Goal: Use online tool/utility: Utilize a website feature to perform a specific function

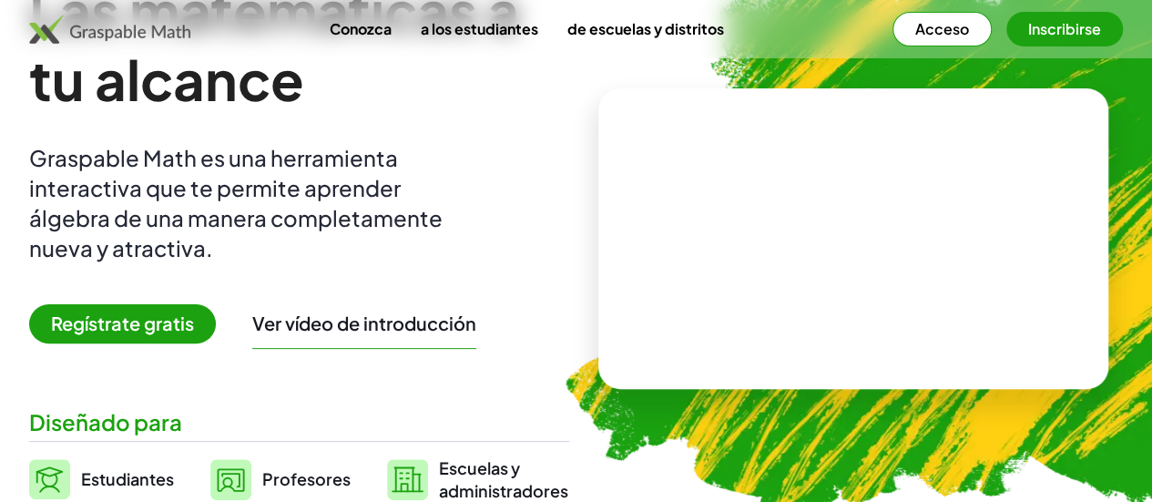
scroll to position [126, 0]
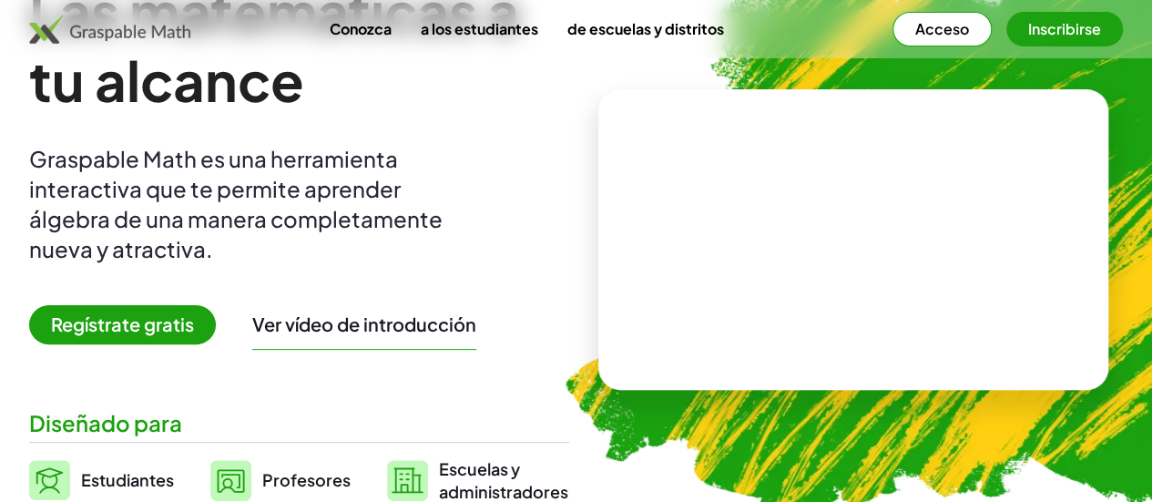
click at [146, 321] on font "Regístrate gratis" at bounding box center [122, 323] width 143 height 23
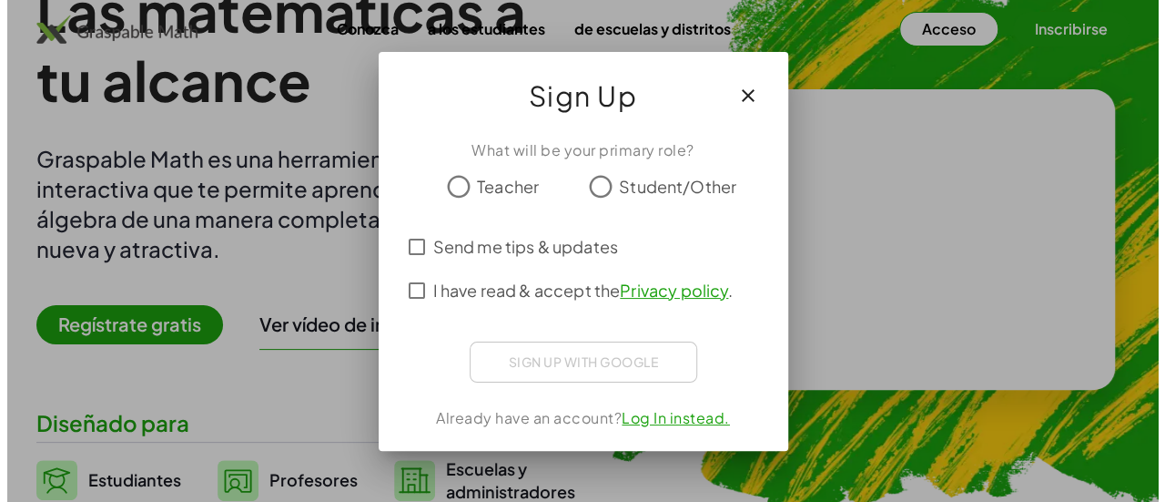
scroll to position [0, 0]
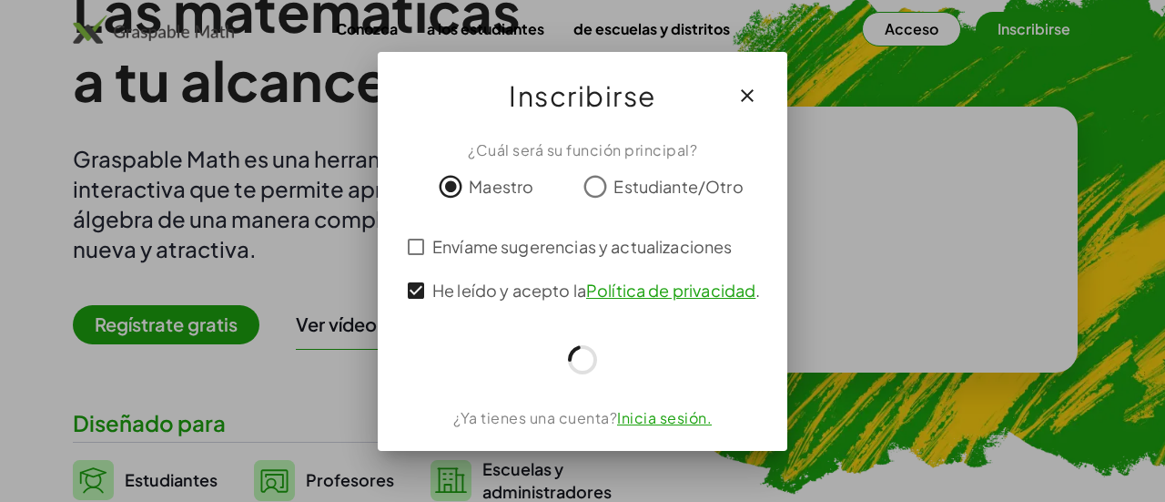
click at [493, 349] on div at bounding box center [583, 359] width 366 height 36
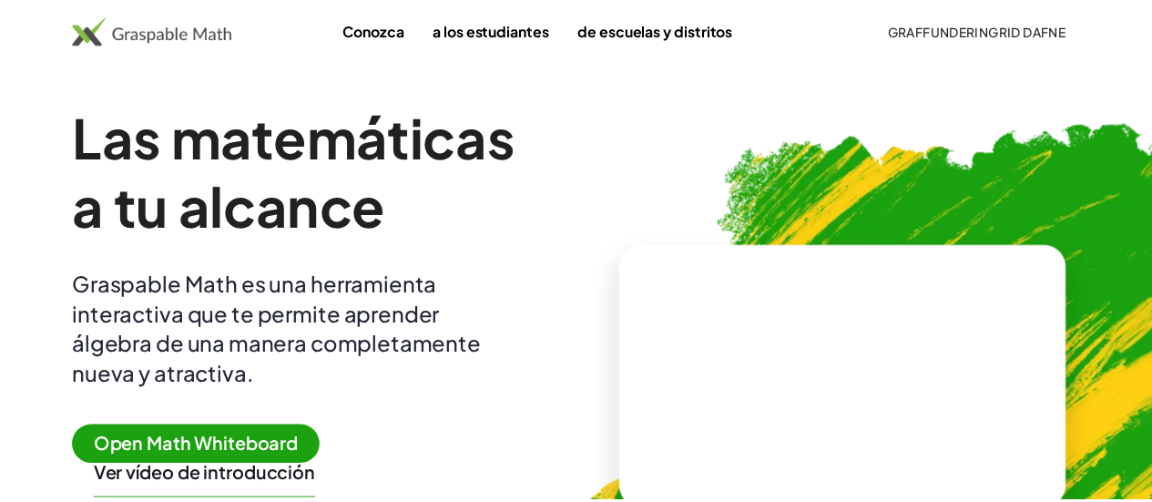
scroll to position [126, 0]
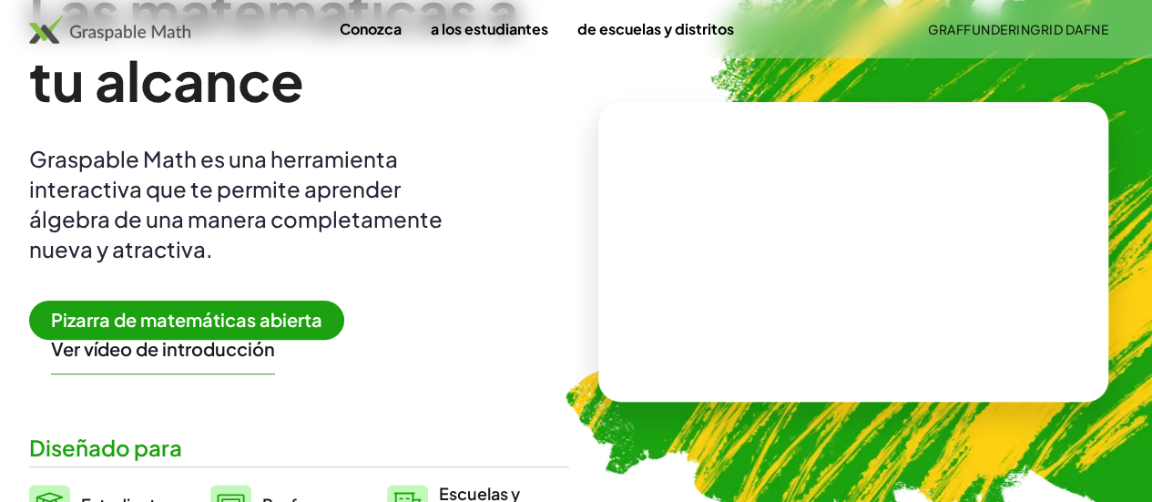
click at [276, 316] on font "Pizarra de matemáticas abierta" at bounding box center [186, 319] width 271 height 23
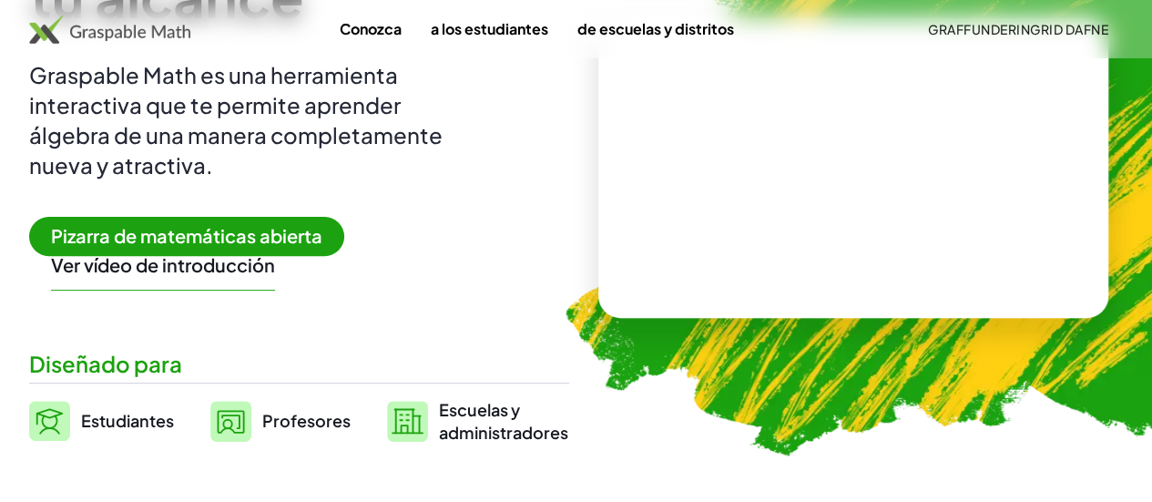
scroll to position [213, 0]
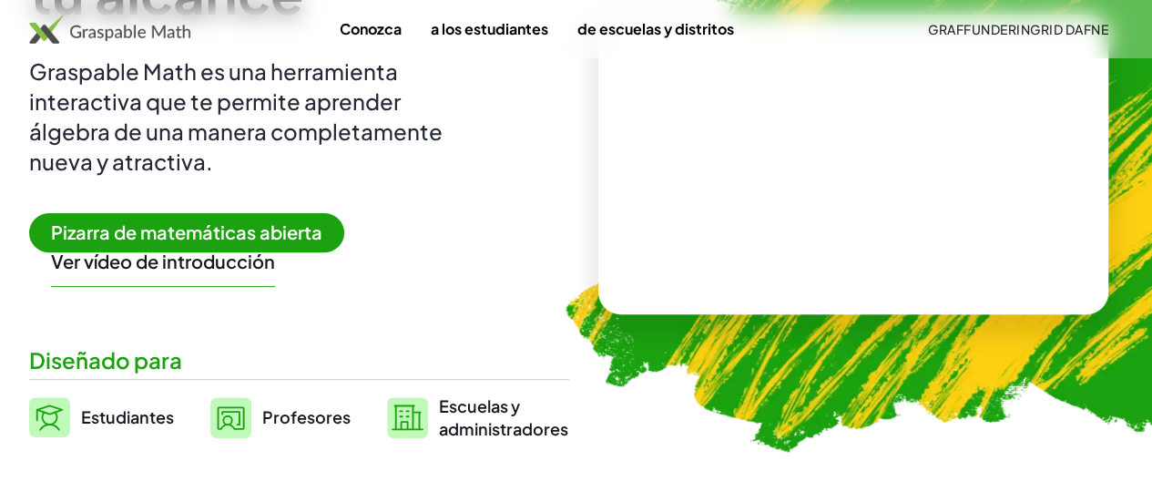
click at [211, 219] on span "Pizarra de matemáticas abierta" at bounding box center [186, 232] width 315 height 39
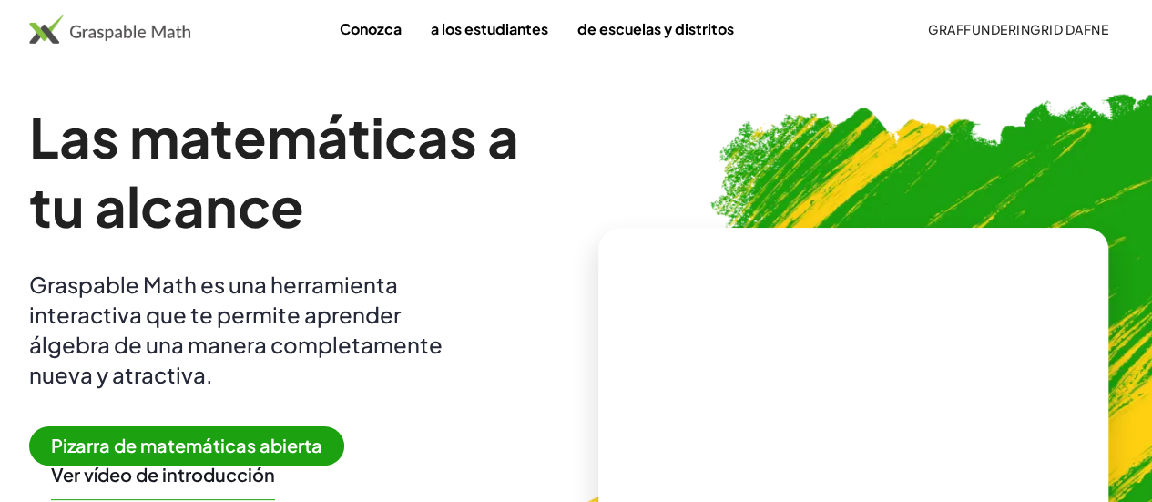
scroll to position [1, 0]
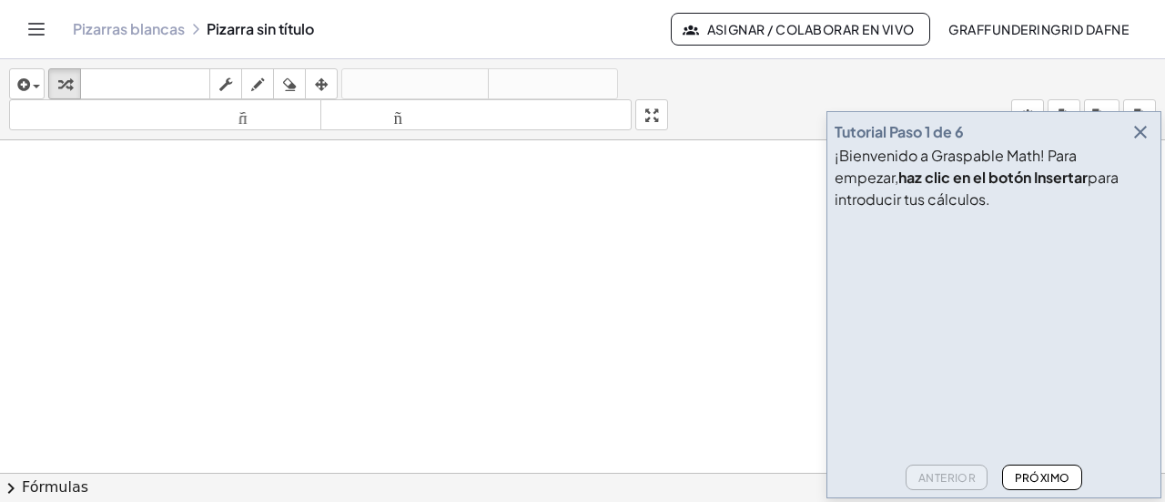
click at [1138, 122] on icon "button" at bounding box center [1141, 132] width 22 height 22
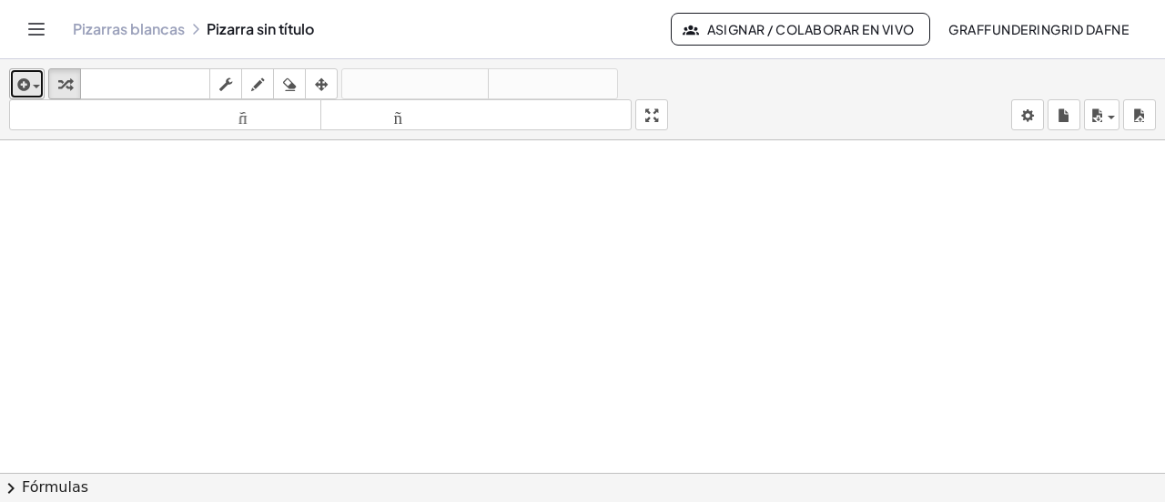
click at [33, 73] on div "button" at bounding box center [27, 84] width 26 height 22
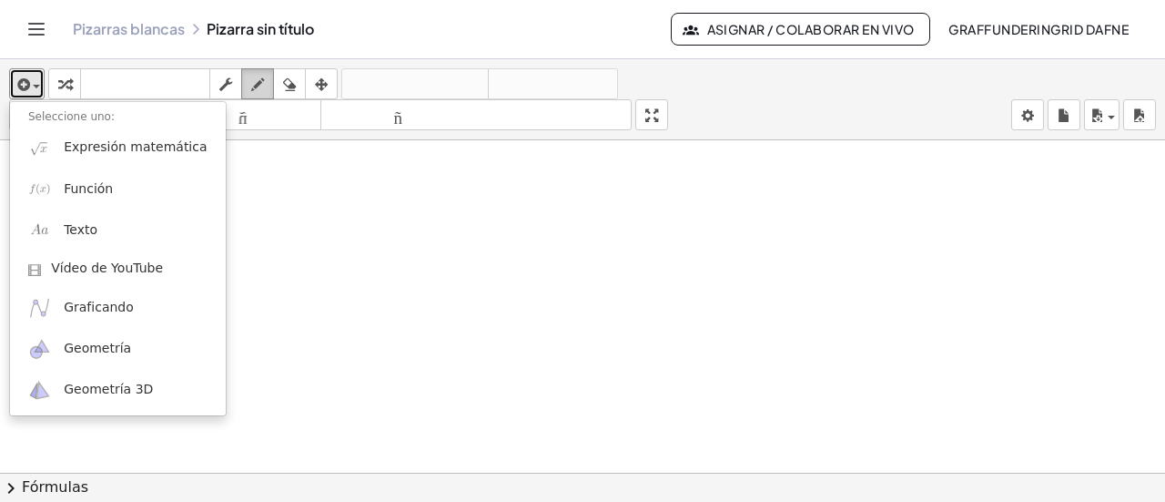
click at [271, 77] on button "dibujar" at bounding box center [257, 83] width 33 height 31
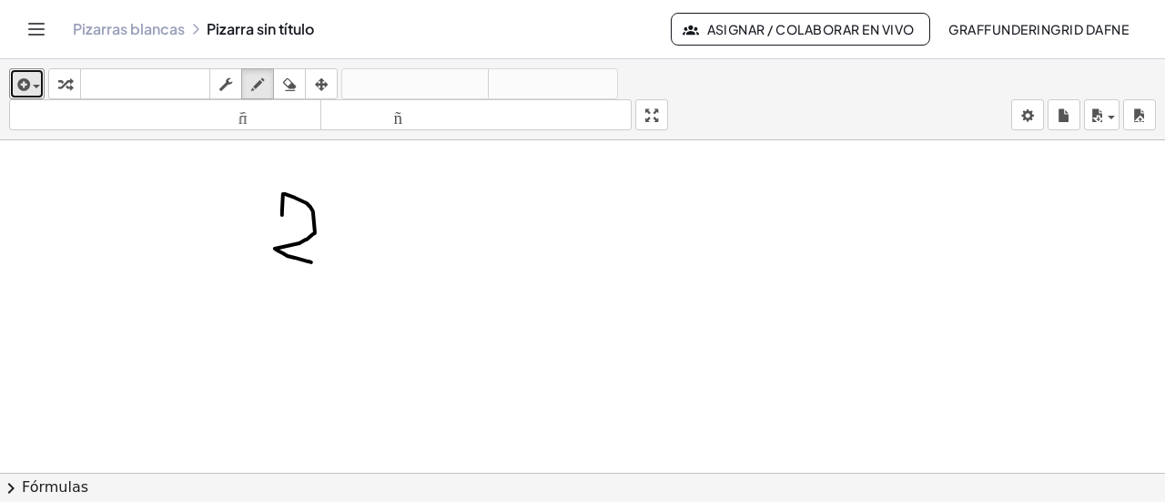
drag, startPoint x: 309, startPoint y: 259, endPoint x: 282, endPoint y: 213, distance: 53.4
drag, startPoint x: 370, startPoint y: 208, endPoint x: 370, endPoint y: 230, distance: 21.9
drag, startPoint x: 354, startPoint y: 222, endPoint x: 395, endPoint y: 219, distance: 41.1
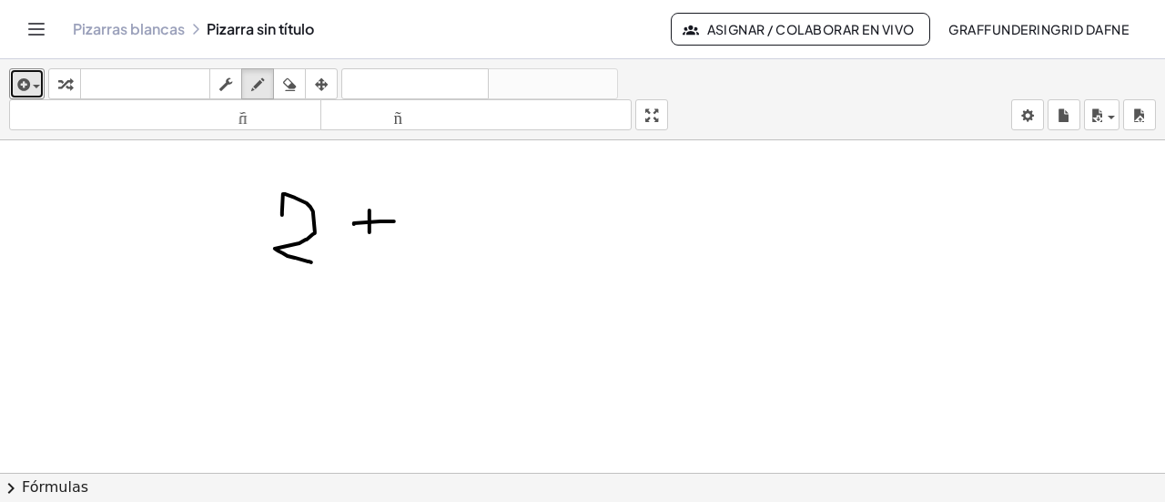
drag, startPoint x: 465, startPoint y: 256, endPoint x: 430, endPoint y: 207, distance: 60.6
click at [233, 90] on div "button" at bounding box center [226, 84] width 24 height 22
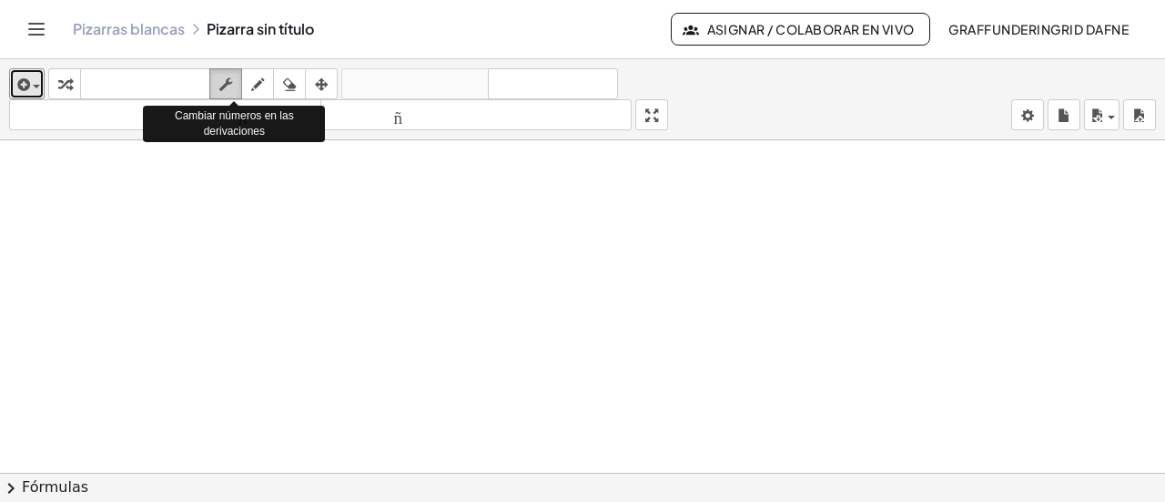
click at [224, 74] on icon "button" at bounding box center [225, 85] width 13 height 22
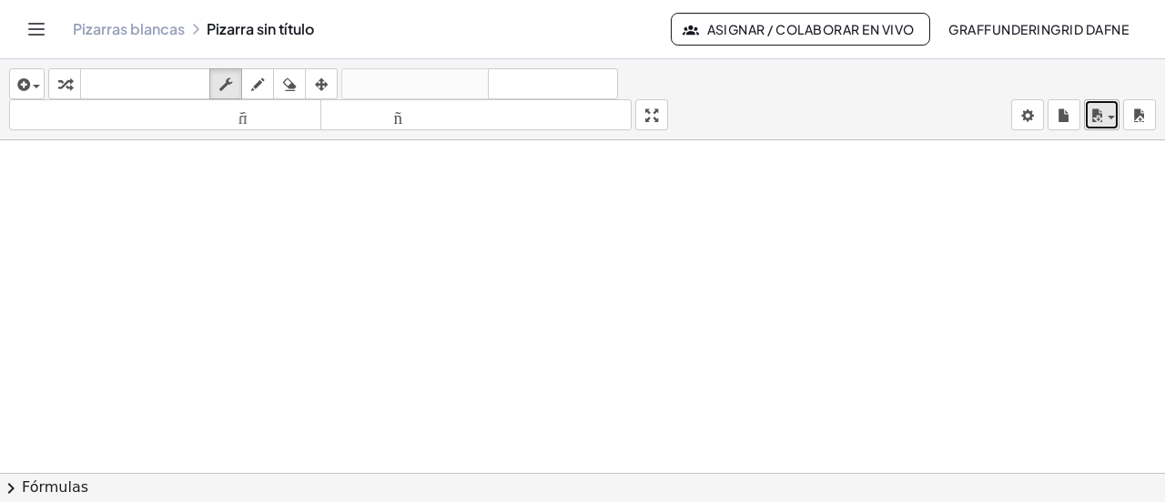
click at [1116, 118] on button "ahorrar" at bounding box center [1102, 114] width 36 height 31
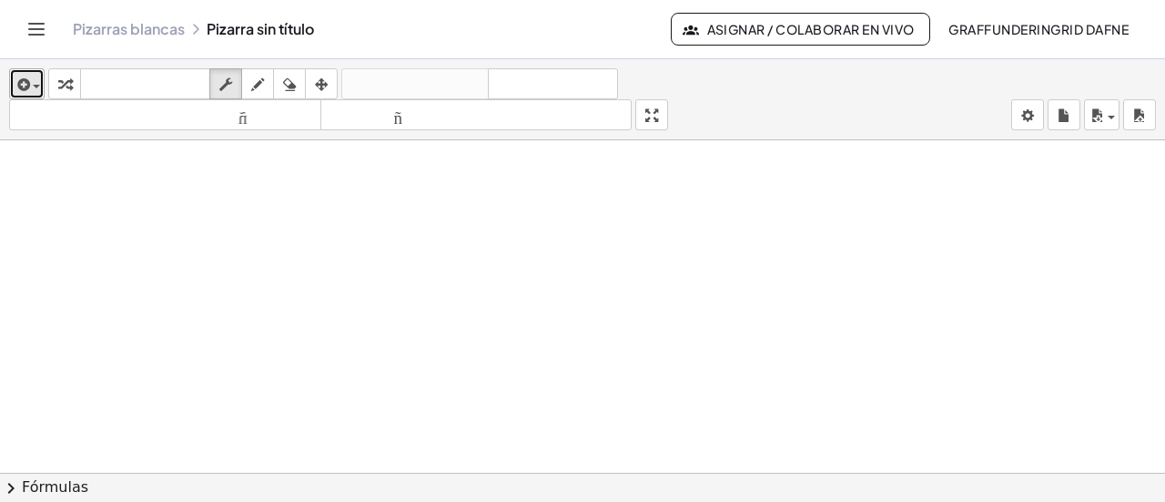
click at [23, 79] on icon "button" at bounding box center [22, 85] width 16 height 22
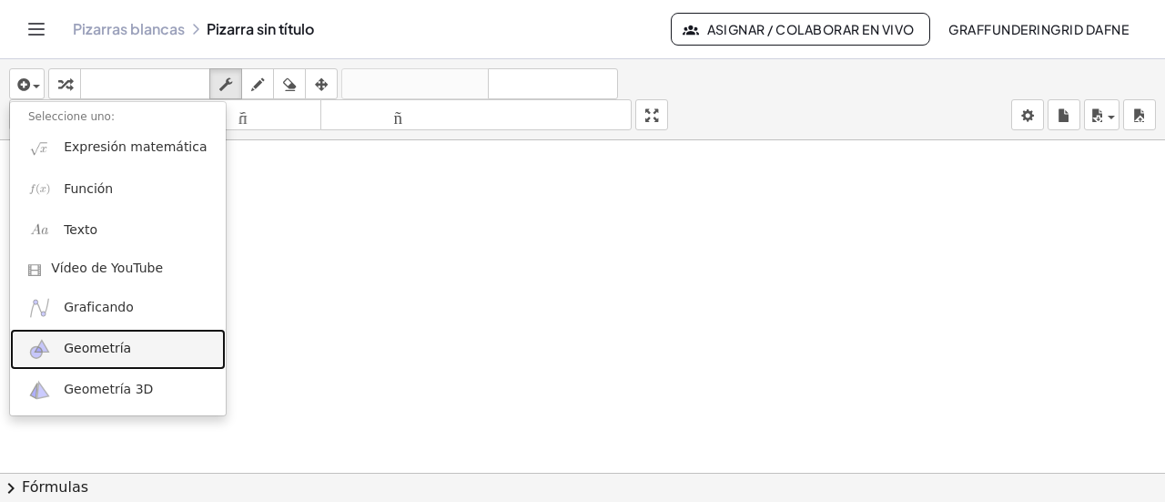
click at [98, 347] on font "Geometría" at bounding box center [97, 348] width 67 height 15
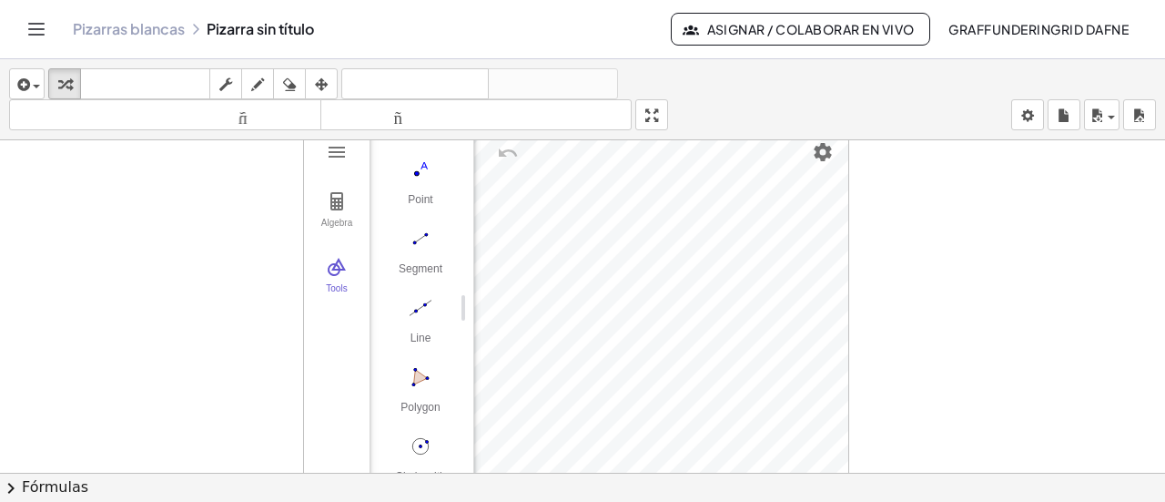
scroll to position [188, 0]
click at [421, 361] on img "Circle with Center through Point. Select center point, then point on circle" at bounding box center [420, 375] width 73 height 29
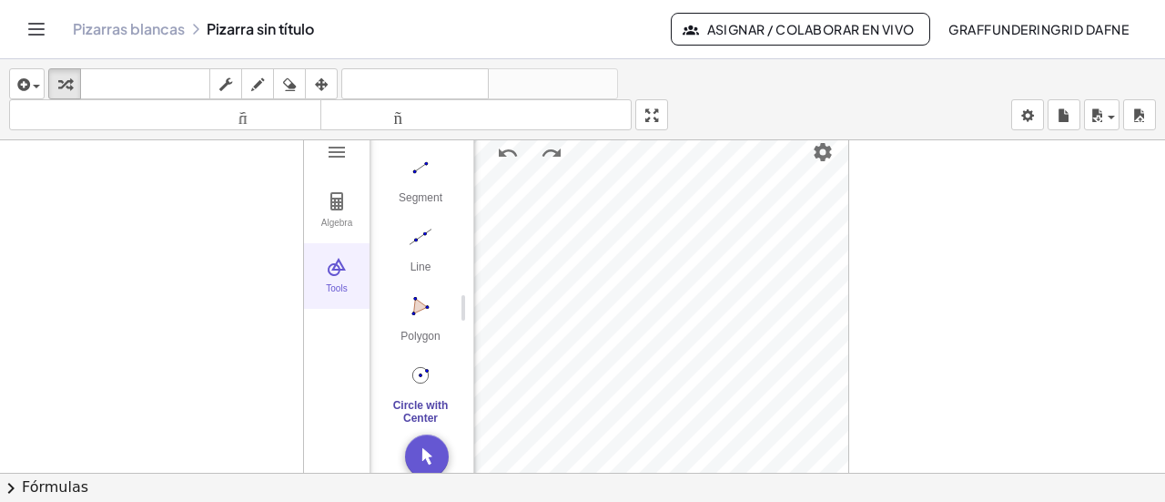
click at [331, 280] on button "Tools" at bounding box center [337, 276] width 66 height 66
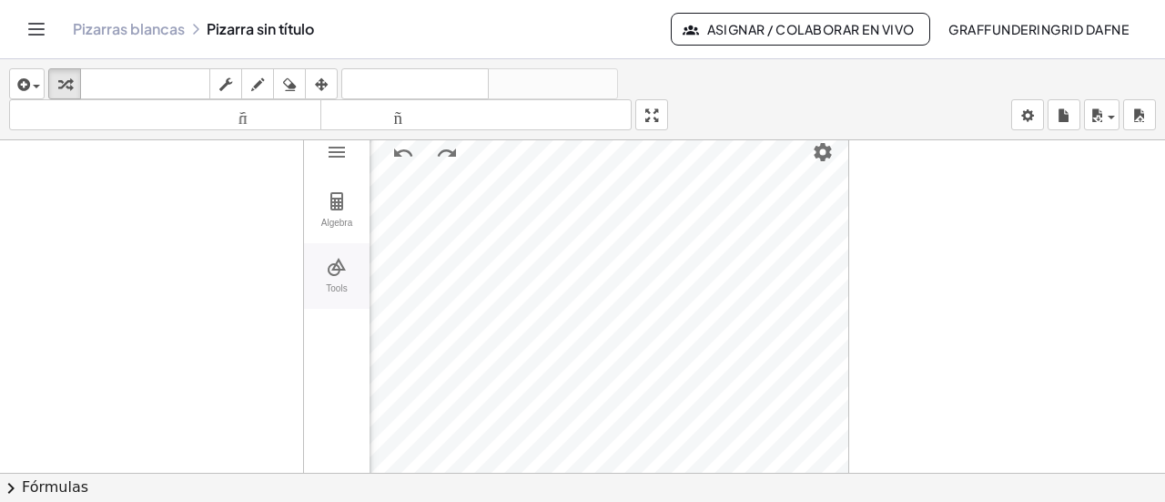
click at [336, 276] on button "Tools" at bounding box center [337, 276] width 66 height 66
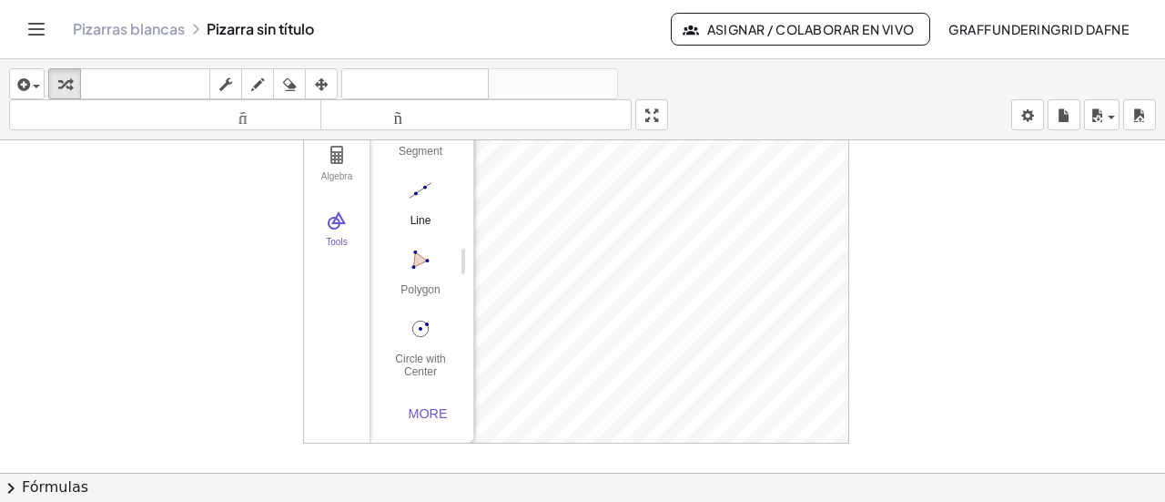
scroll to position [0, 0]
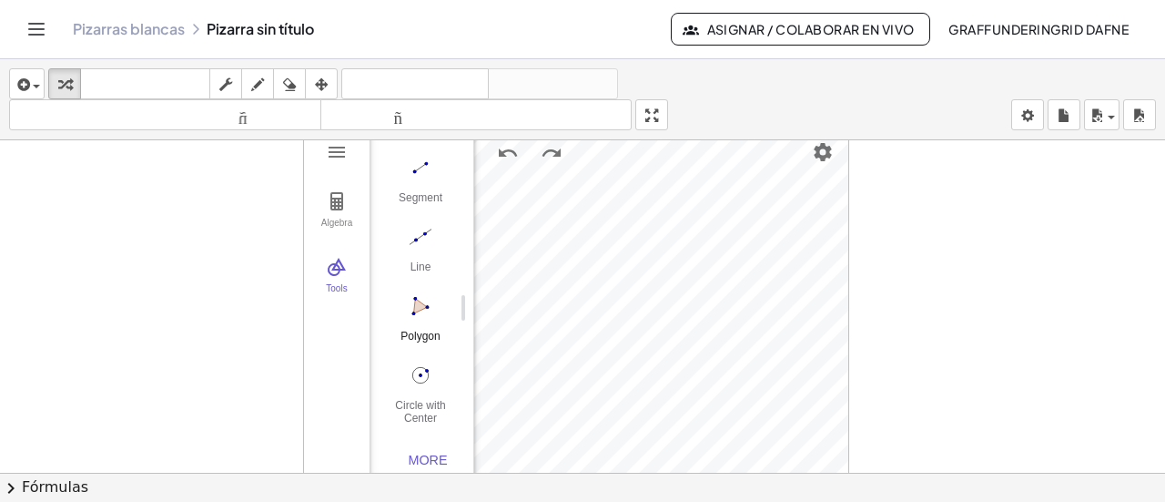
click at [417, 291] on img "Polygon. Select all vertices, then first vertex again" at bounding box center [420, 305] width 73 height 29
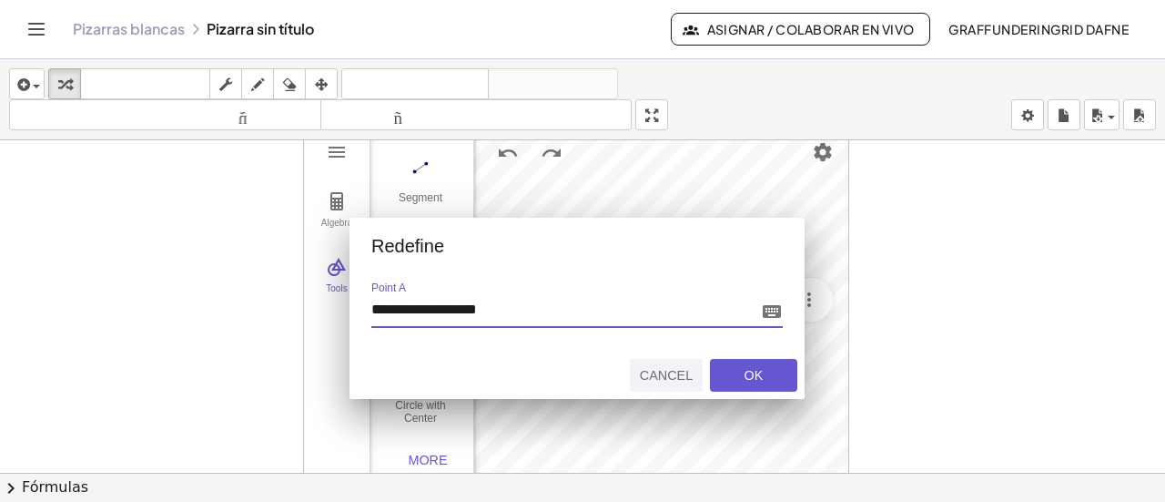
click at [669, 371] on div "Cancel" at bounding box center [666, 375] width 58 height 15
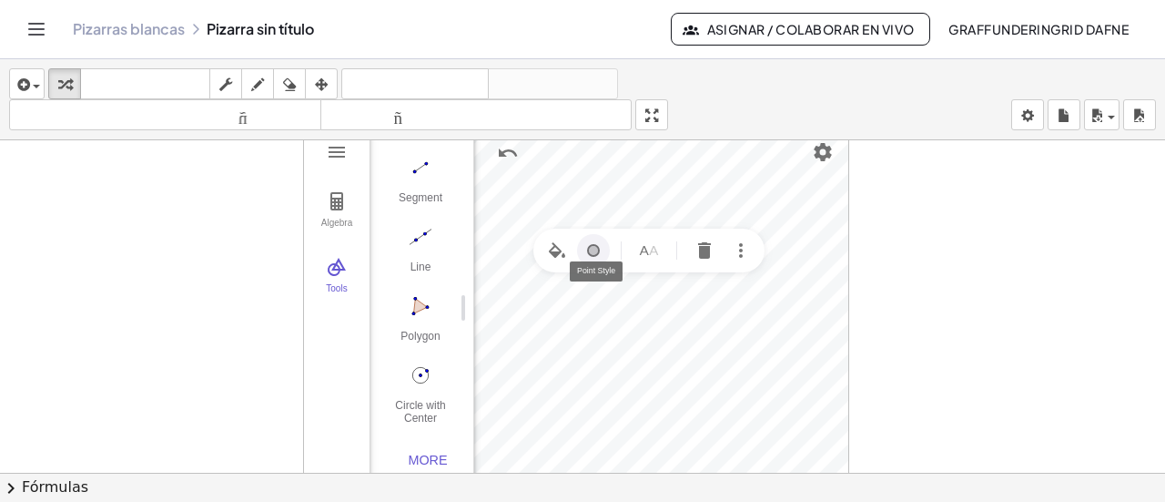
click at [594, 259] on button "Point Style" at bounding box center [593, 250] width 33 height 33
click at [612, 299] on img "Geometry" at bounding box center [602, 306] width 22 height 22
click at [433, 307] on img "Polygon. Select all vertices, then first vertex again" at bounding box center [420, 305] width 73 height 29
click at [416, 303] on img "Polygon. Select all vertices, then first vertex again" at bounding box center [420, 305] width 73 height 29
click at [429, 450] on img "Move. Drag or select object" at bounding box center [427, 456] width 44 height 44
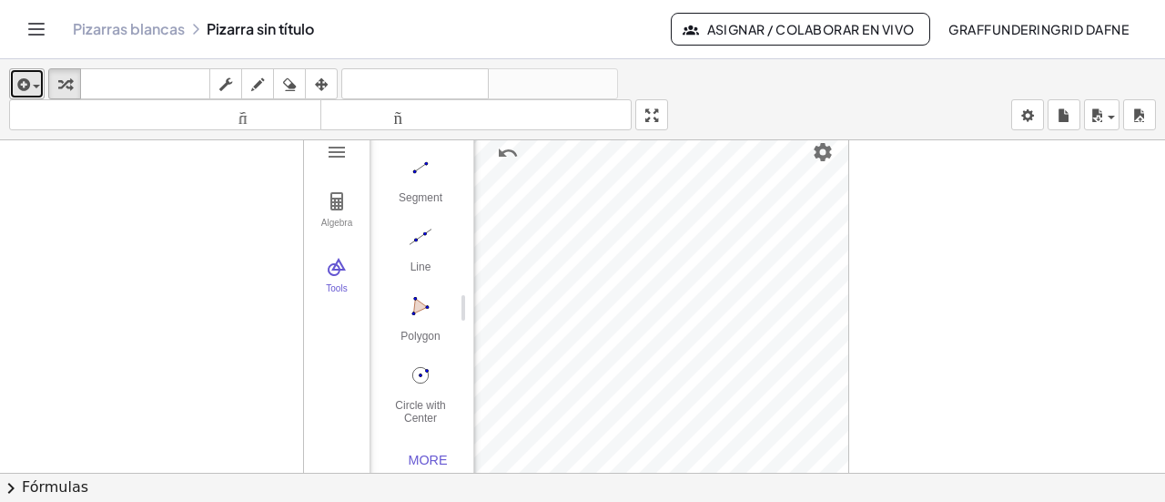
click at [19, 76] on icon "button" at bounding box center [22, 85] width 16 height 22
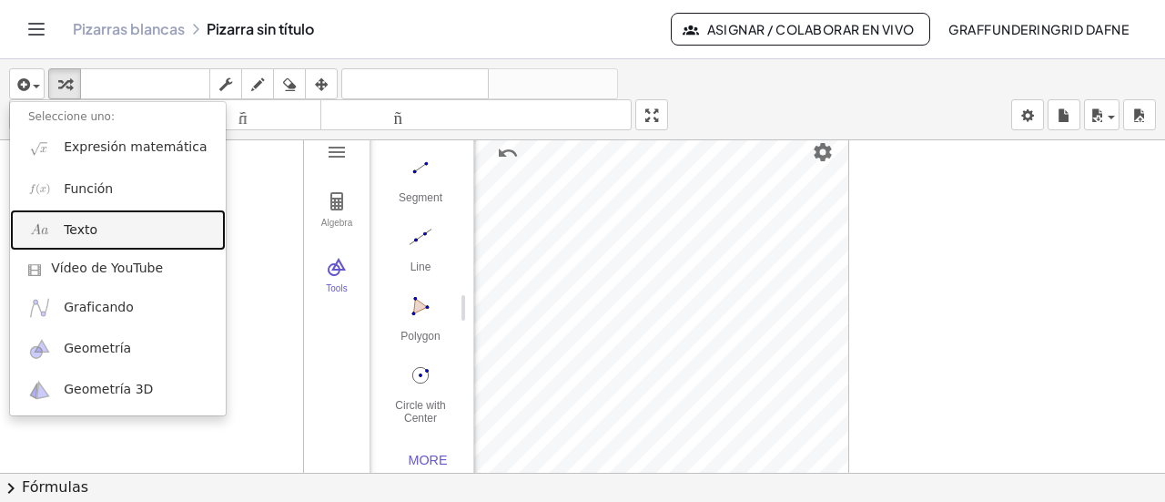
click at [114, 224] on link "Texto" at bounding box center [118, 229] width 216 height 41
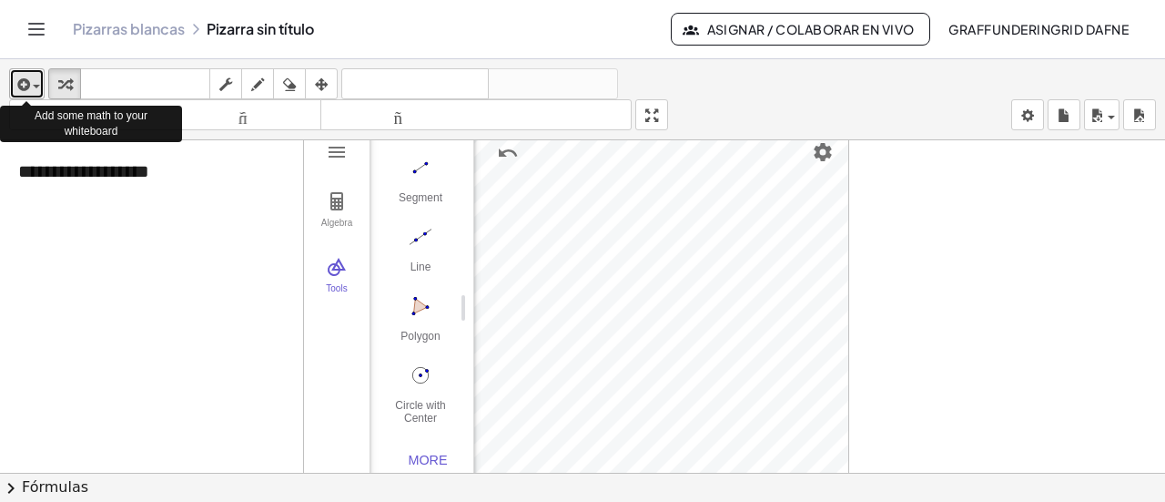
click at [42, 86] on button "insertar" at bounding box center [27, 83] width 36 height 31
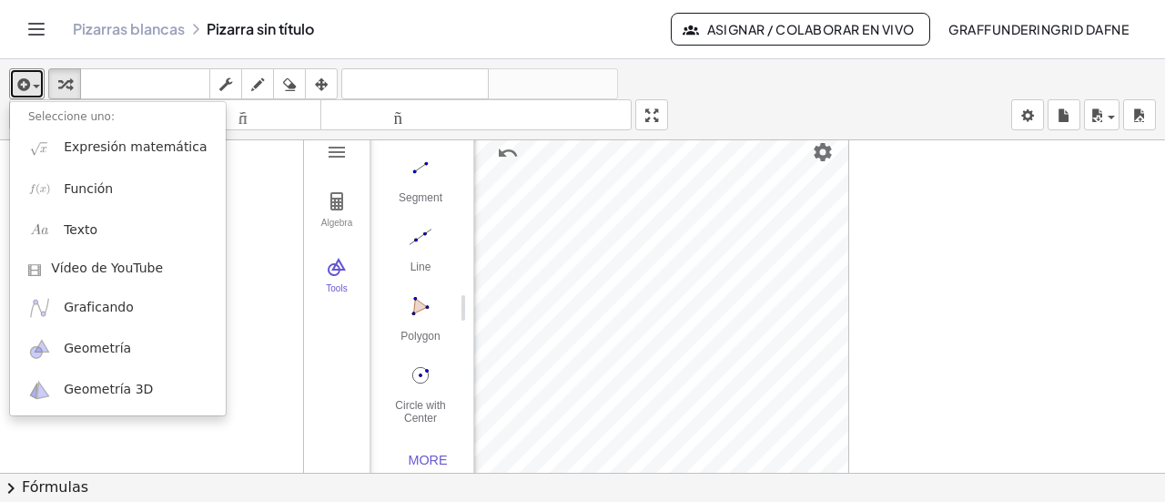
click at [888, 227] on div at bounding box center [582, 473] width 1165 height 666
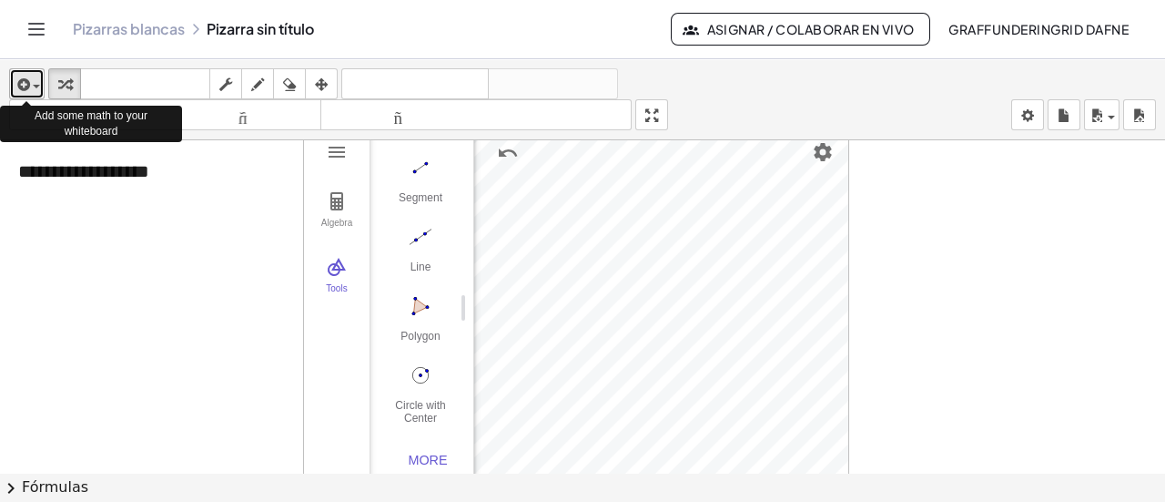
click at [41, 79] on button "insertar" at bounding box center [27, 83] width 36 height 31
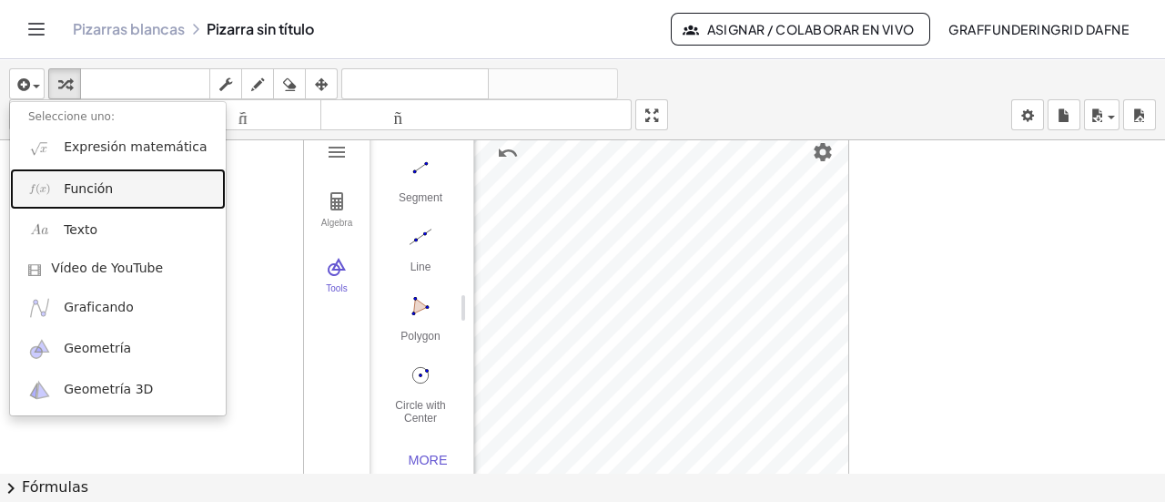
click at [86, 193] on font "Función" at bounding box center [88, 188] width 49 height 15
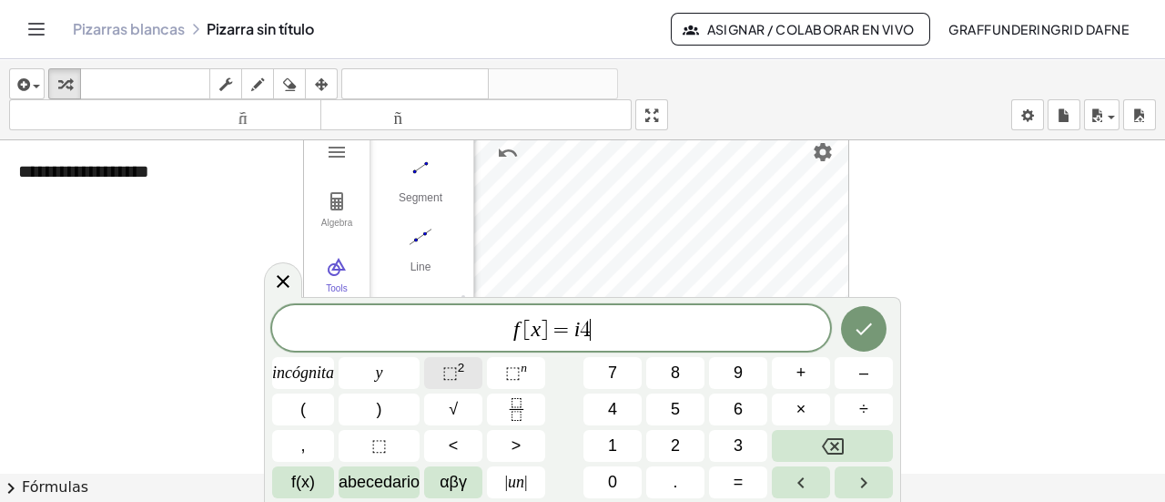
click at [480, 372] on button "⬚ 2" at bounding box center [453, 373] width 58 height 32
click at [536, 333] on span "]" at bounding box center [539, 330] width 7 height 22
click at [865, 323] on icon "Hecho" at bounding box center [864, 325] width 22 height 22
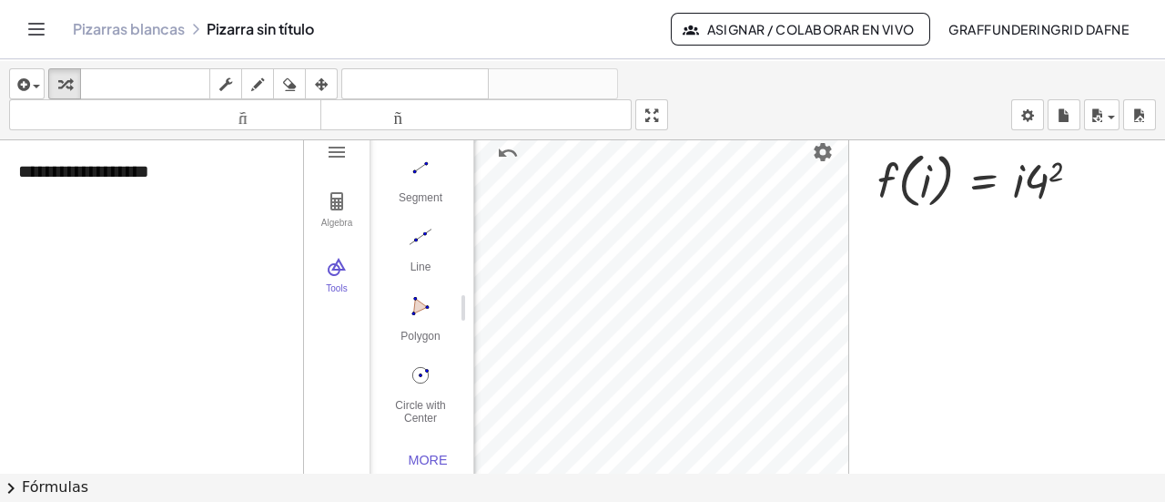
scroll to position [2, 0]
click at [990, 166] on div at bounding box center [987, 177] width 237 height 69
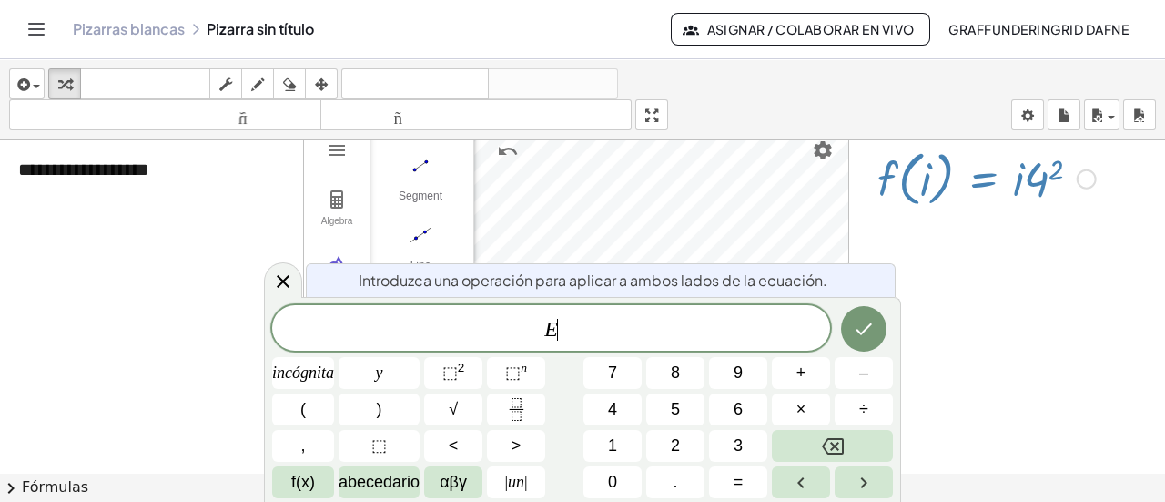
click at [1090, 175] on div at bounding box center [1087, 178] width 20 height 20
click at [1090, 175] on div "Arreglar un error Línea de transformación Copiar línea como LaTeX Derivación de…" at bounding box center [1087, 178] width 20 height 20
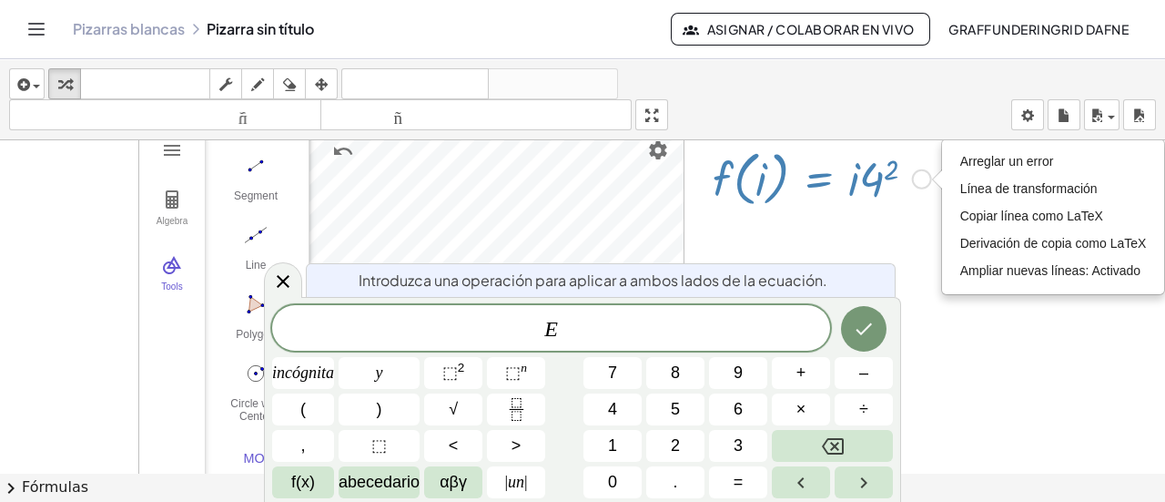
scroll to position [2, 178]
click at [971, 154] on font "Arreglar un error" at bounding box center [1008, 161] width 94 height 15
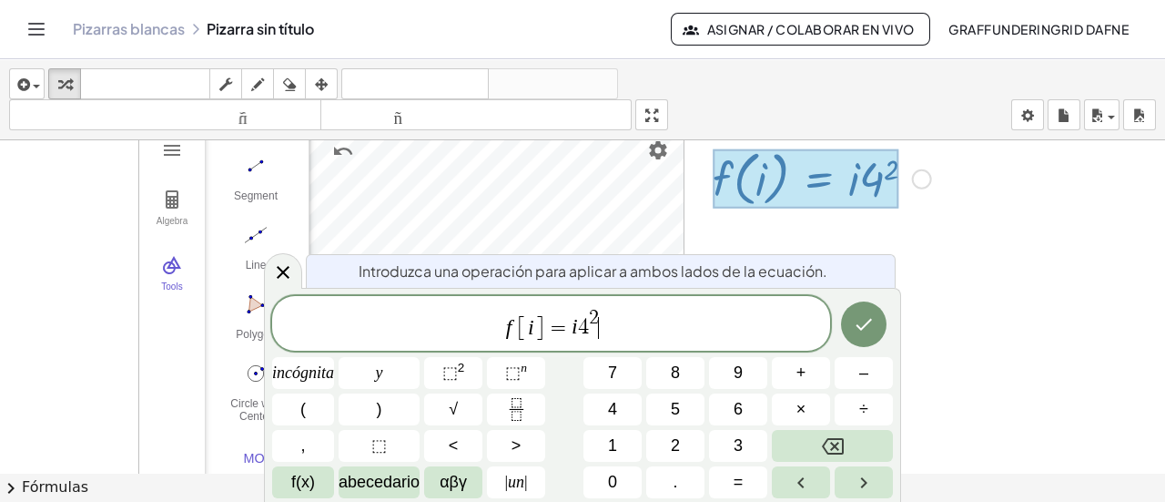
scroll to position [2, 0]
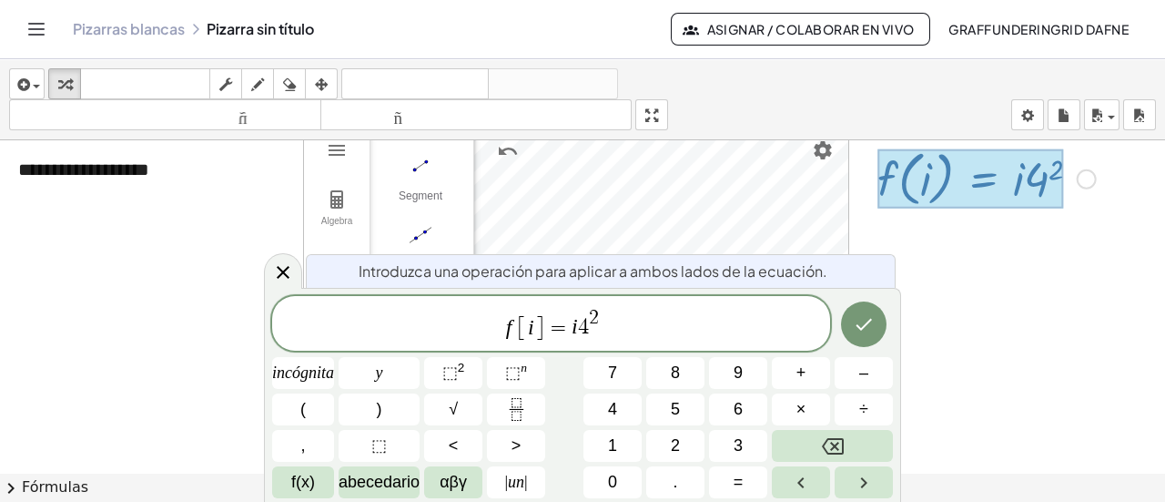
click at [1091, 181] on div "Arreglar un error Línea de transformación Copiar línea como LaTeX Derivación de…" at bounding box center [1087, 178] width 20 height 20
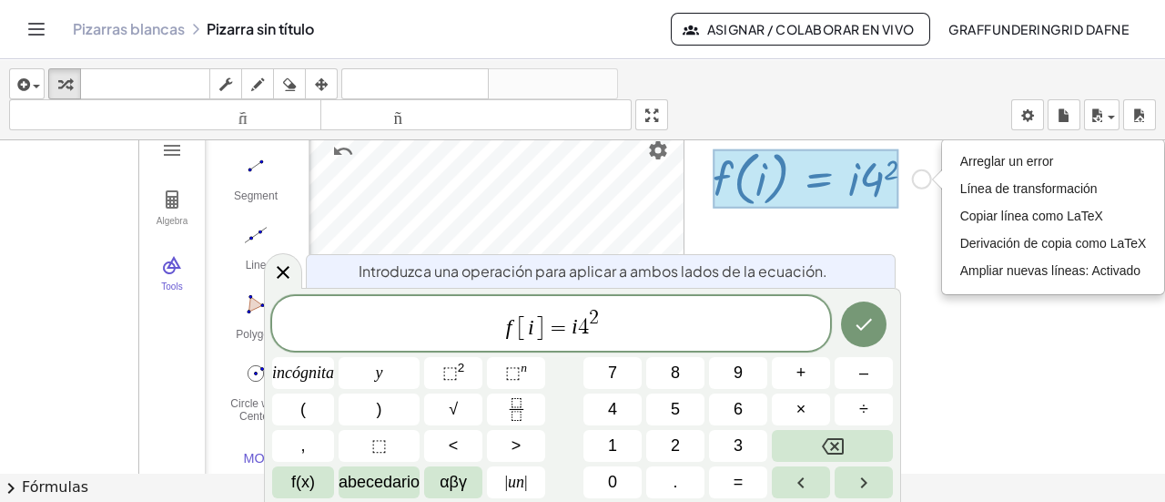
click at [912, 180] on div "Arreglar un error Línea de transformación Copiar línea como LaTeX Derivación de…" at bounding box center [922, 178] width 20 height 20
click at [873, 330] on icon "Hecho" at bounding box center [864, 324] width 22 height 22
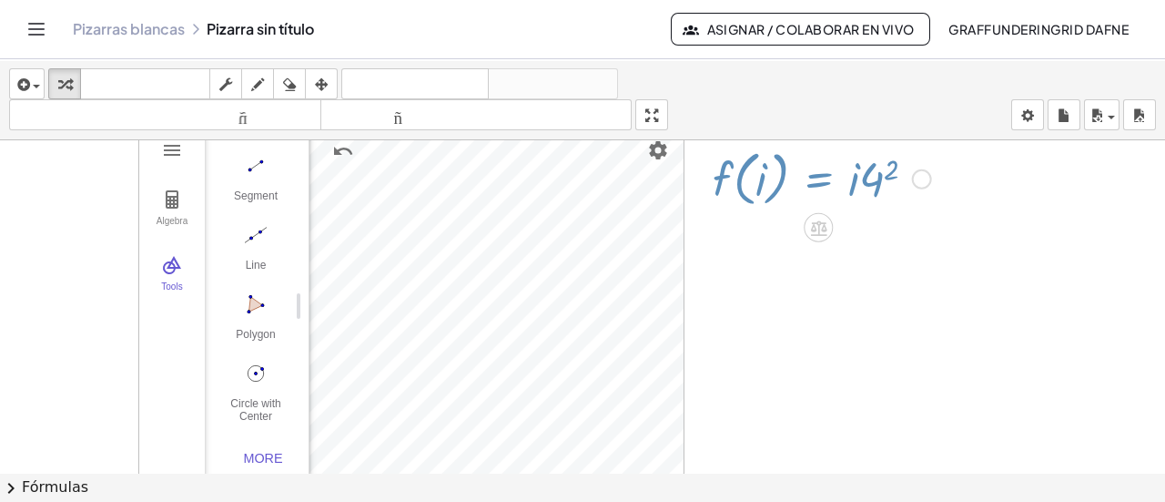
scroll to position [2, 0]
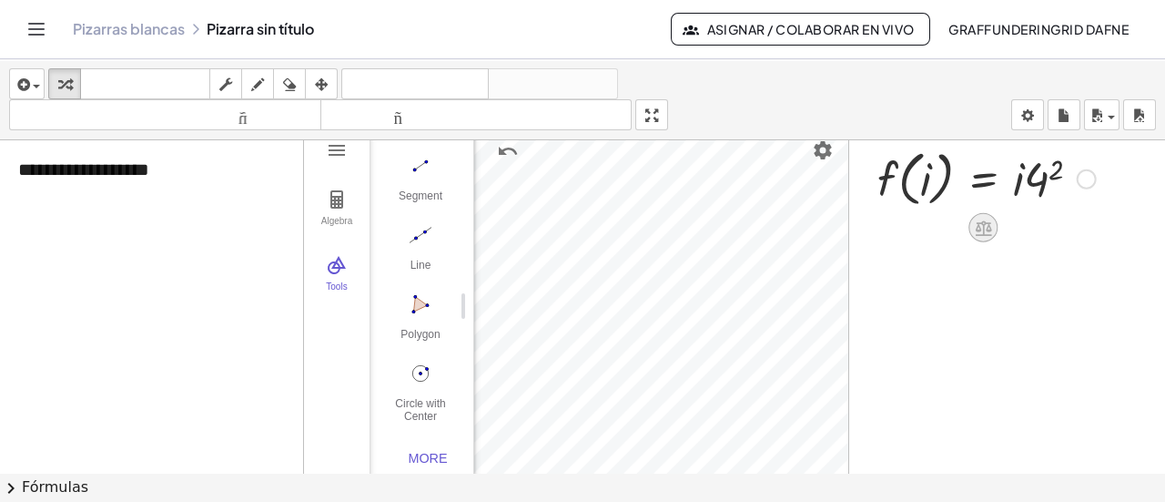
click at [982, 227] on icon at bounding box center [983, 227] width 16 height 15
click at [909, 231] on font "+" at bounding box center [910, 228] width 11 height 20
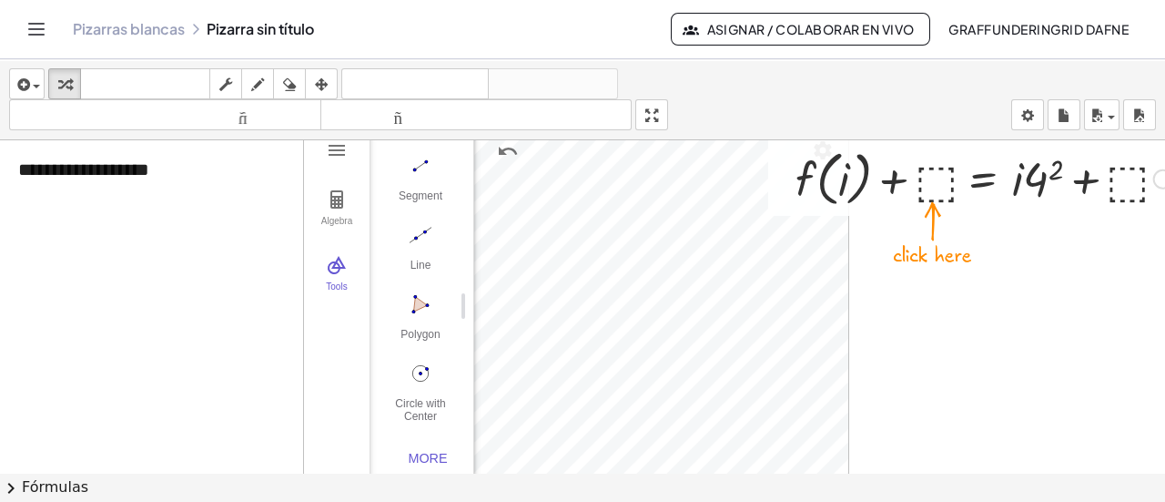
click at [937, 187] on div at bounding box center [987, 177] width 400 height 69
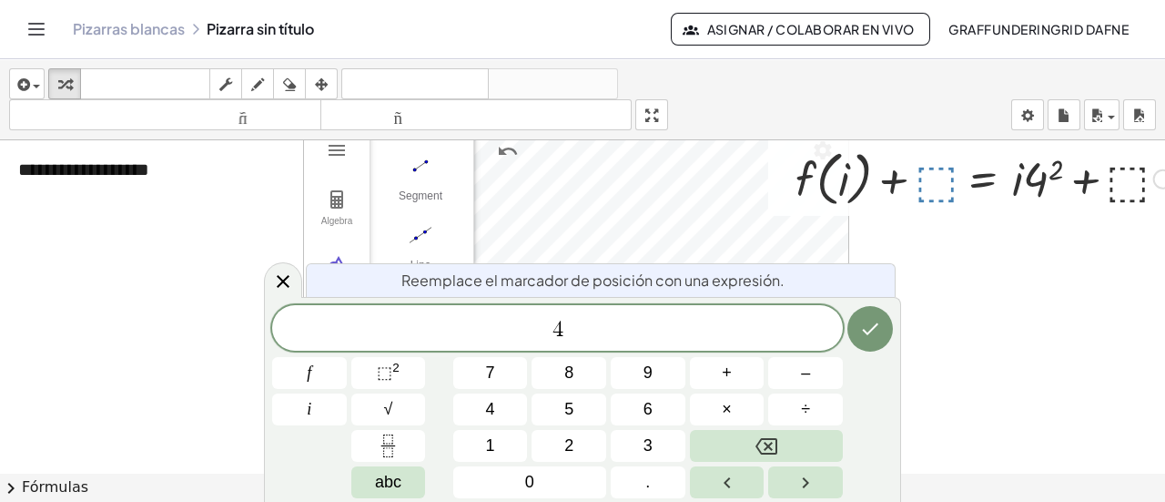
click at [865, 324] on icon "Hecho" at bounding box center [870, 329] width 22 height 22
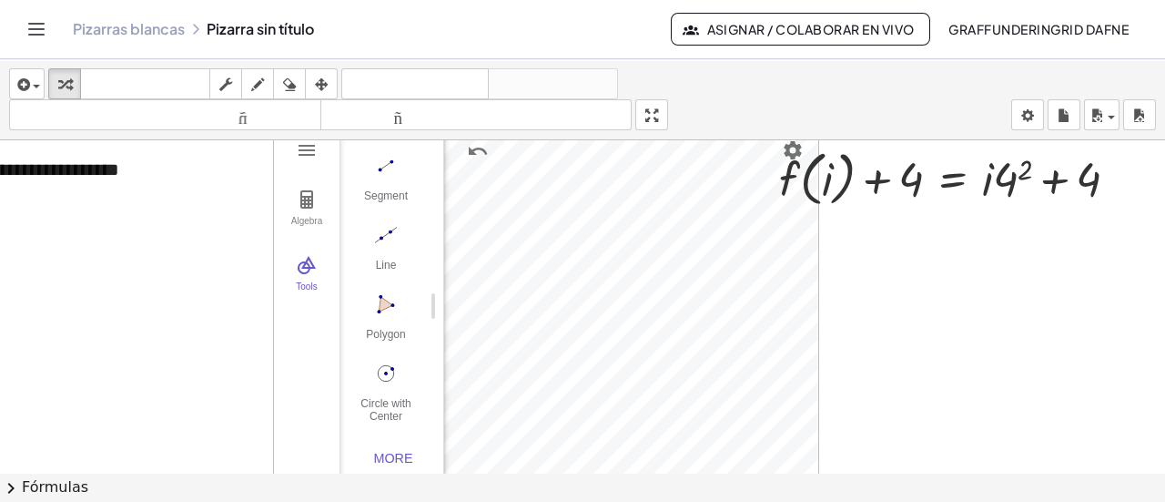
scroll to position [2, 44]
drag, startPoint x: 418, startPoint y: 309, endPoint x: 149, endPoint y: 338, distance: 270.2
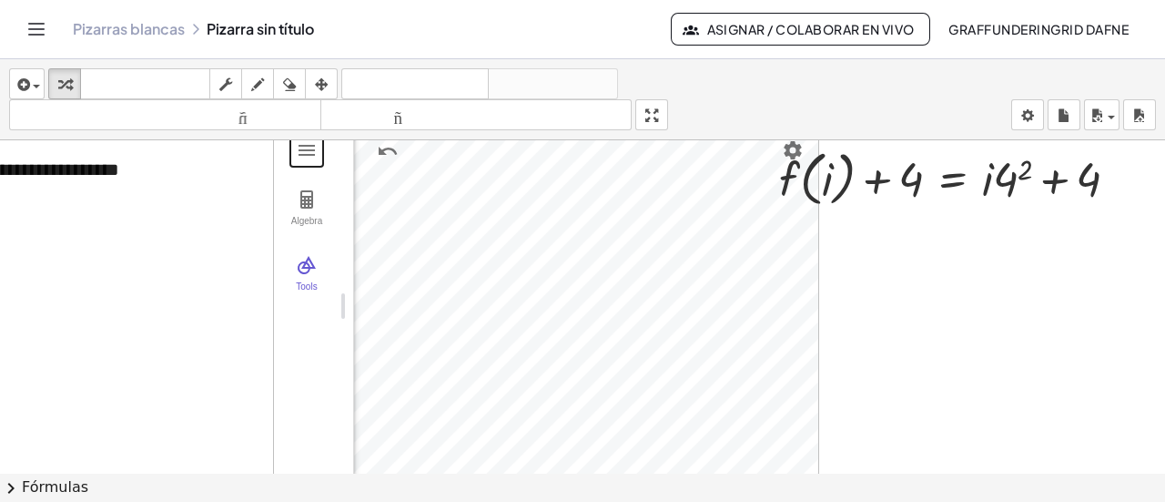
scroll to position [0, 44]
click at [1112, 175] on div at bounding box center [1119, 180] width 20 height 20
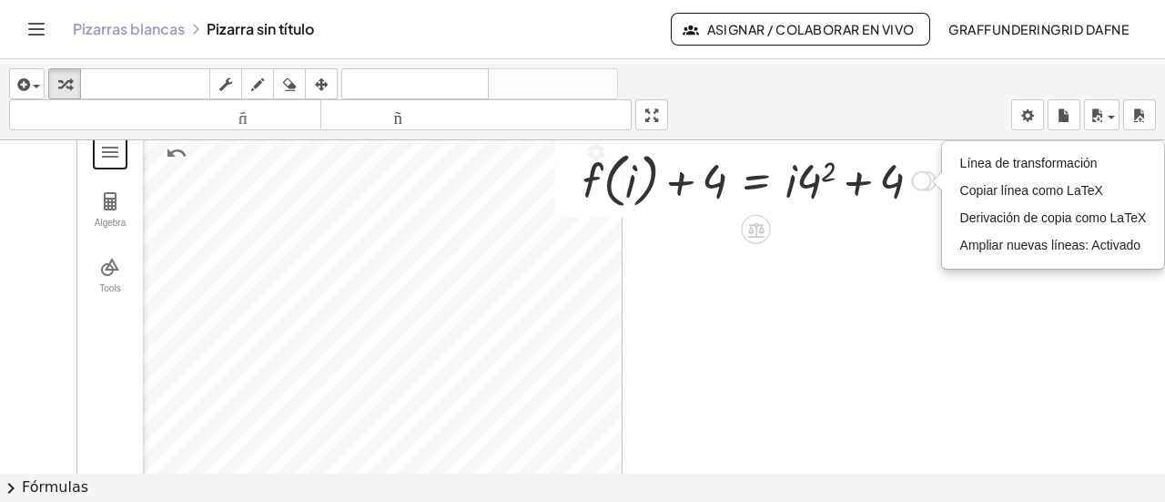
scroll to position [0, 239]
click at [811, 286] on div at bounding box center [370, 473] width 1195 height 666
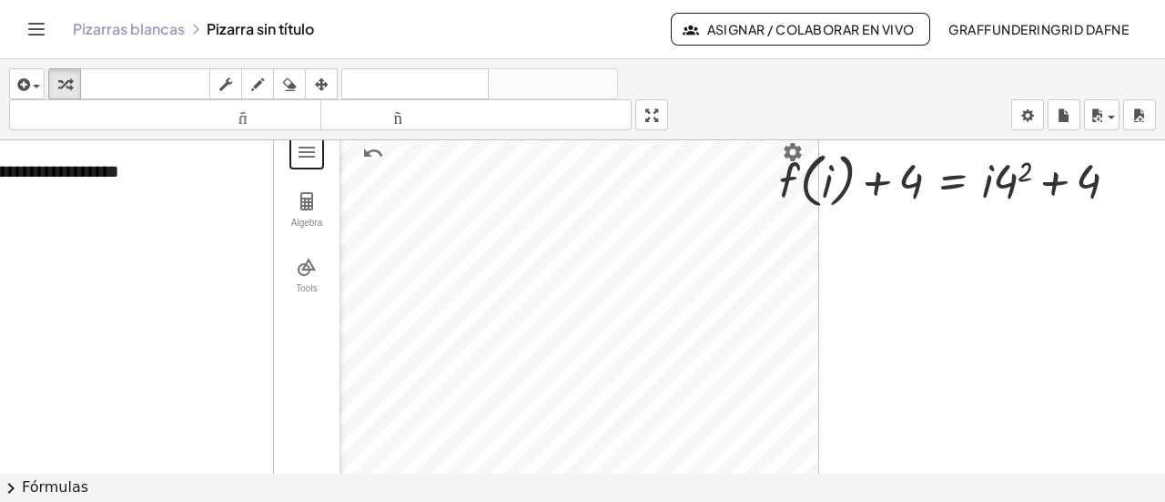
scroll to position [0, 44]
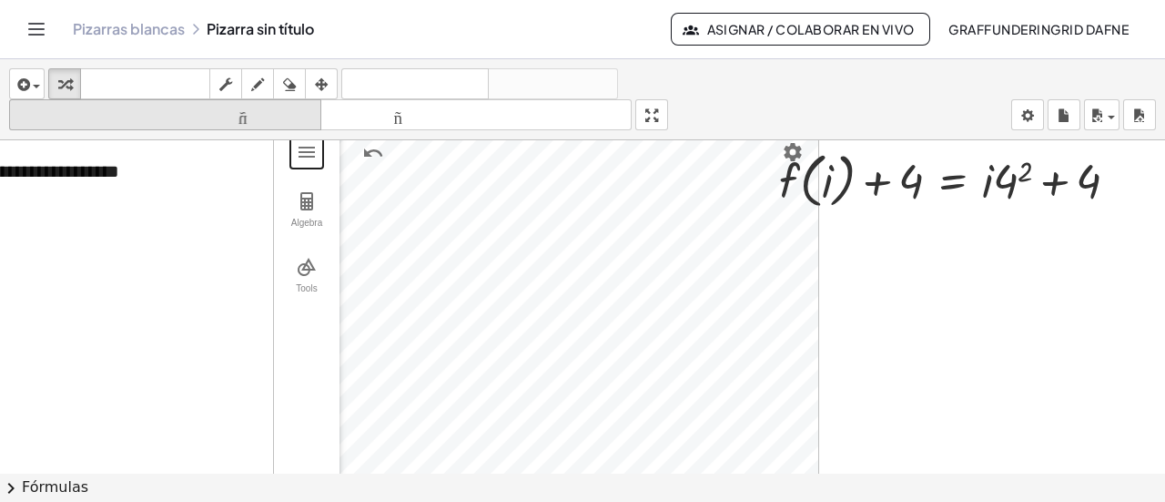
click at [232, 121] on font "tamaño_del_formato" at bounding box center [165, 115] width 303 height 17
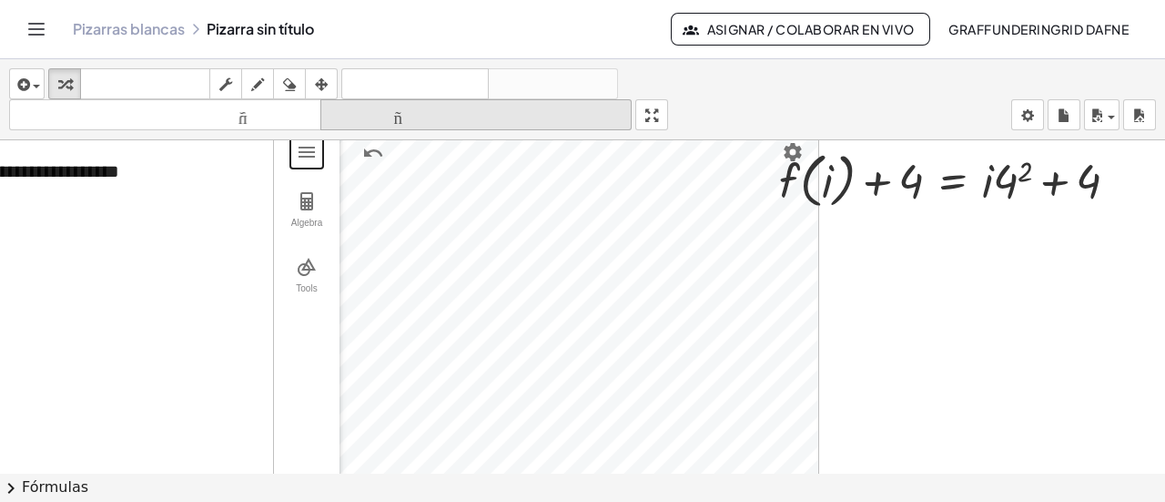
click at [398, 118] on font "tamaño_del_formato" at bounding box center [476, 115] width 303 height 17
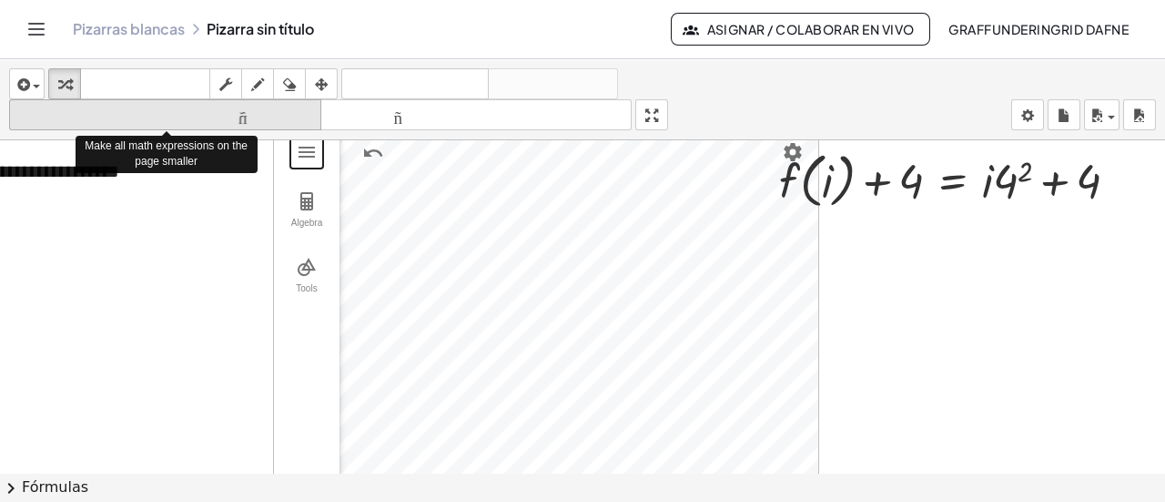
click at [254, 118] on font "tamaño_del_formato" at bounding box center [165, 115] width 303 height 17
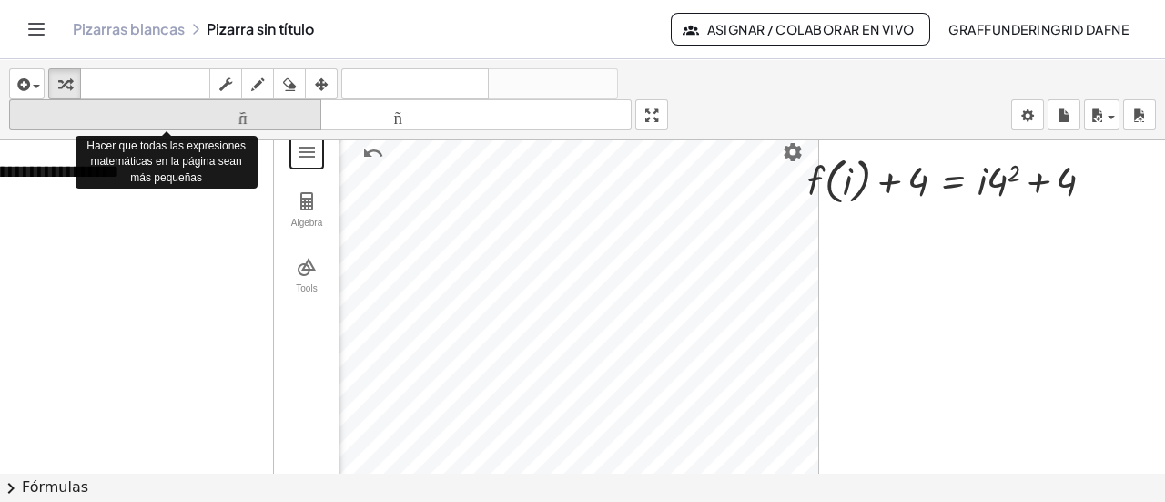
click at [254, 116] on font "tamaño_del_formato" at bounding box center [165, 115] width 303 height 17
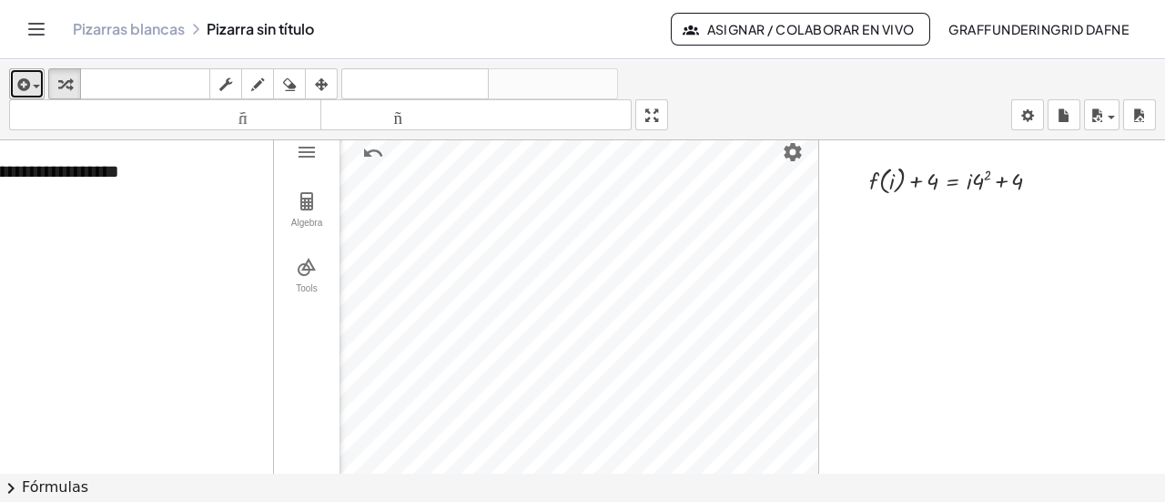
click at [38, 73] on div "button" at bounding box center [27, 84] width 26 height 22
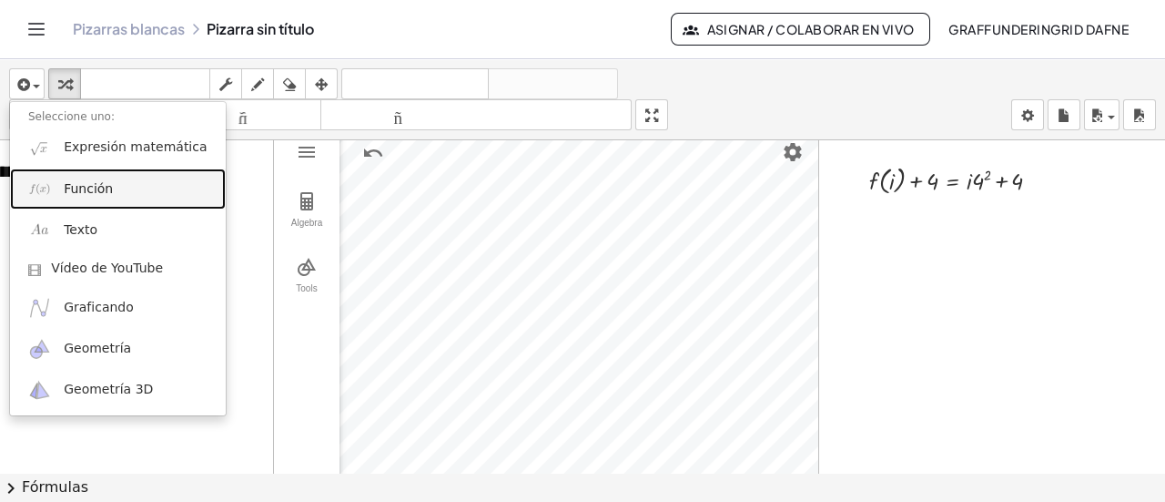
click at [99, 197] on span "Función" at bounding box center [88, 189] width 49 height 18
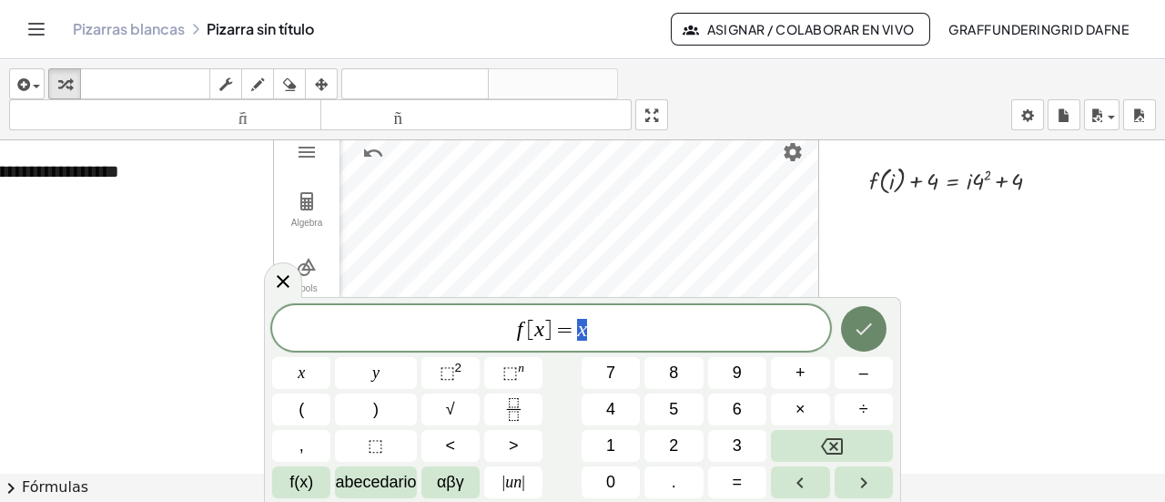
click at [846, 331] on button "Hecho" at bounding box center [864, 329] width 46 height 46
